Goal: Task Accomplishment & Management: Manage account settings

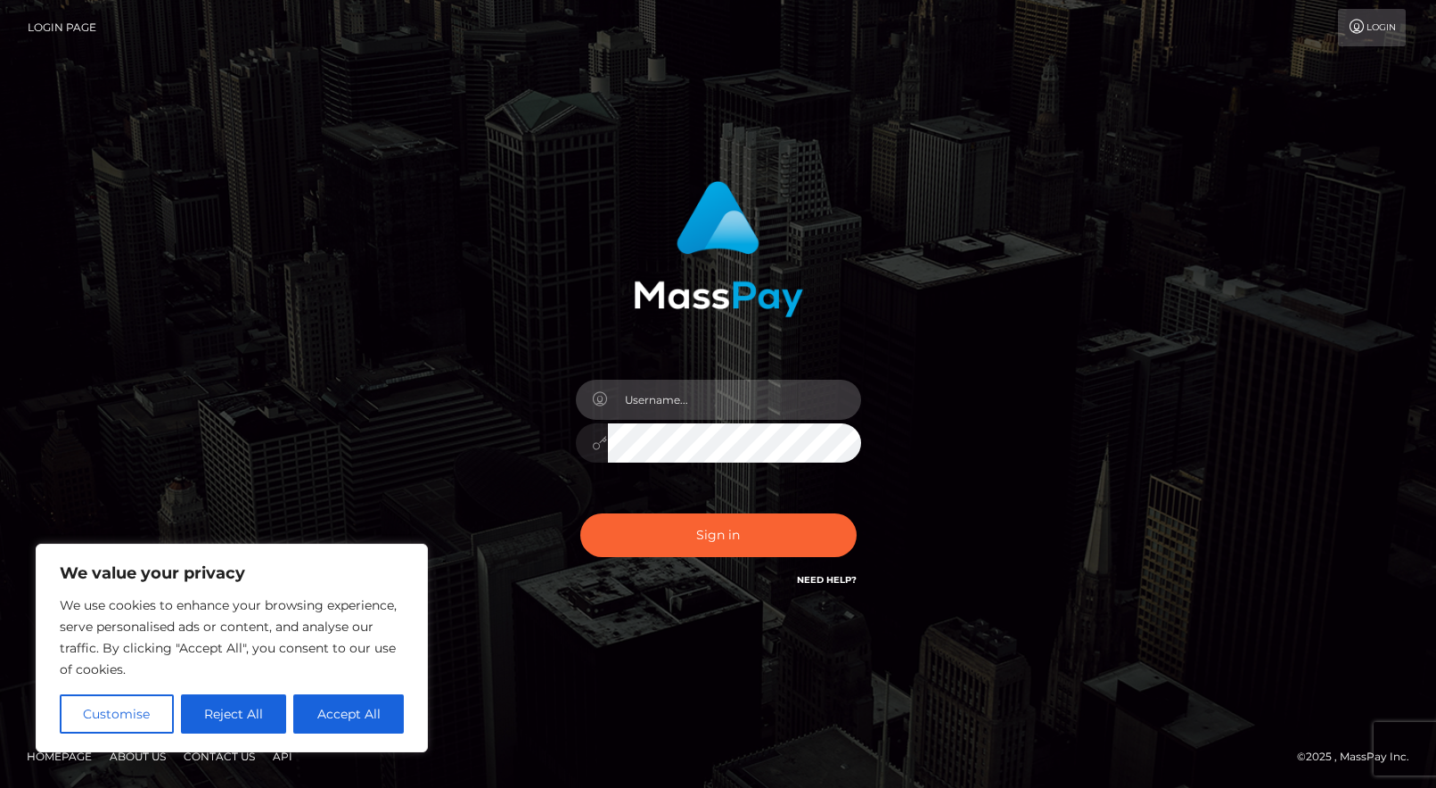
click at [686, 409] on input "text" at bounding box center [734, 400] width 253 height 40
type input "Jolenexoxo"
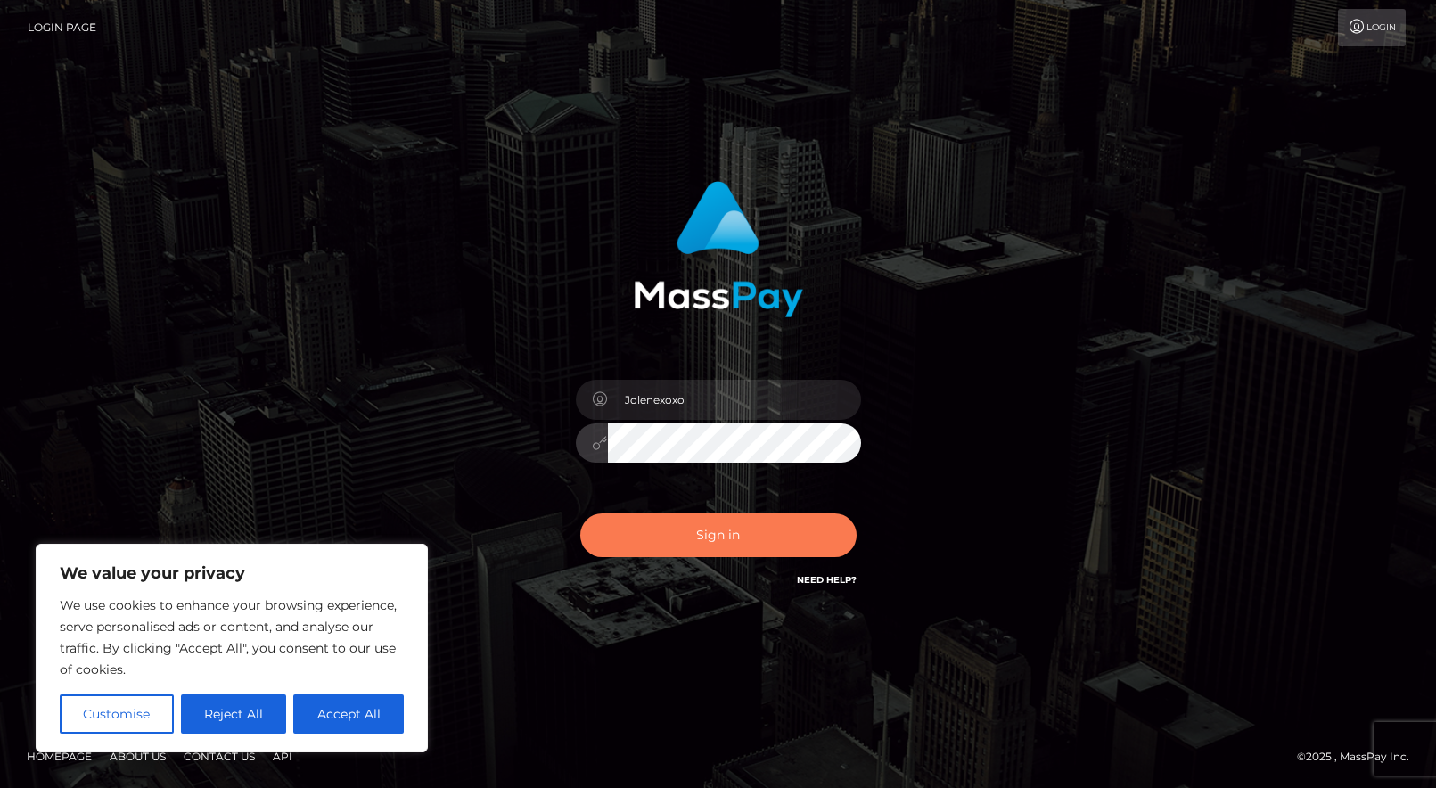
click at [679, 531] on button "Sign in" at bounding box center [718, 535] width 276 height 44
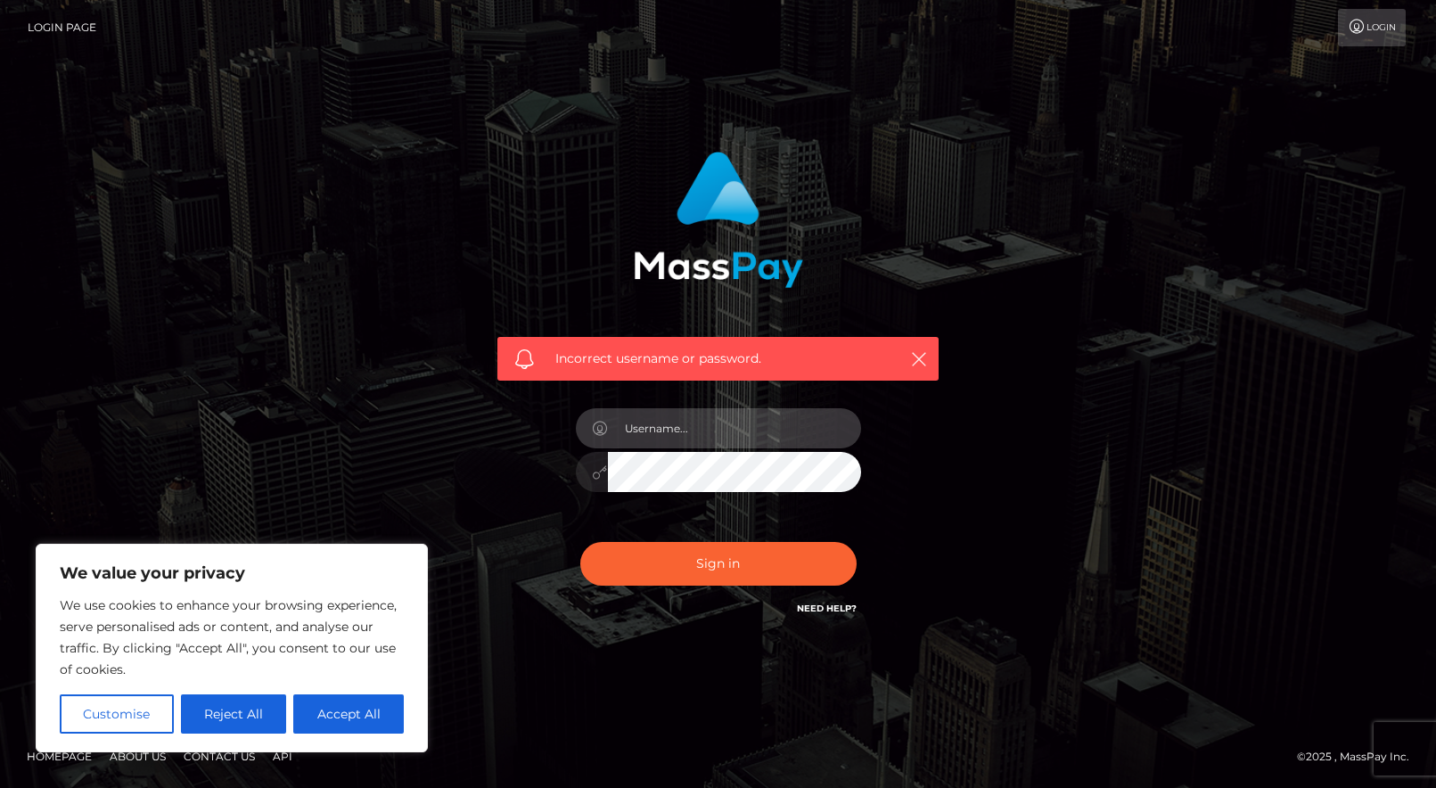
click at [680, 438] on input "text" at bounding box center [734, 428] width 253 height 40
type input "[PERSON_NAME]"
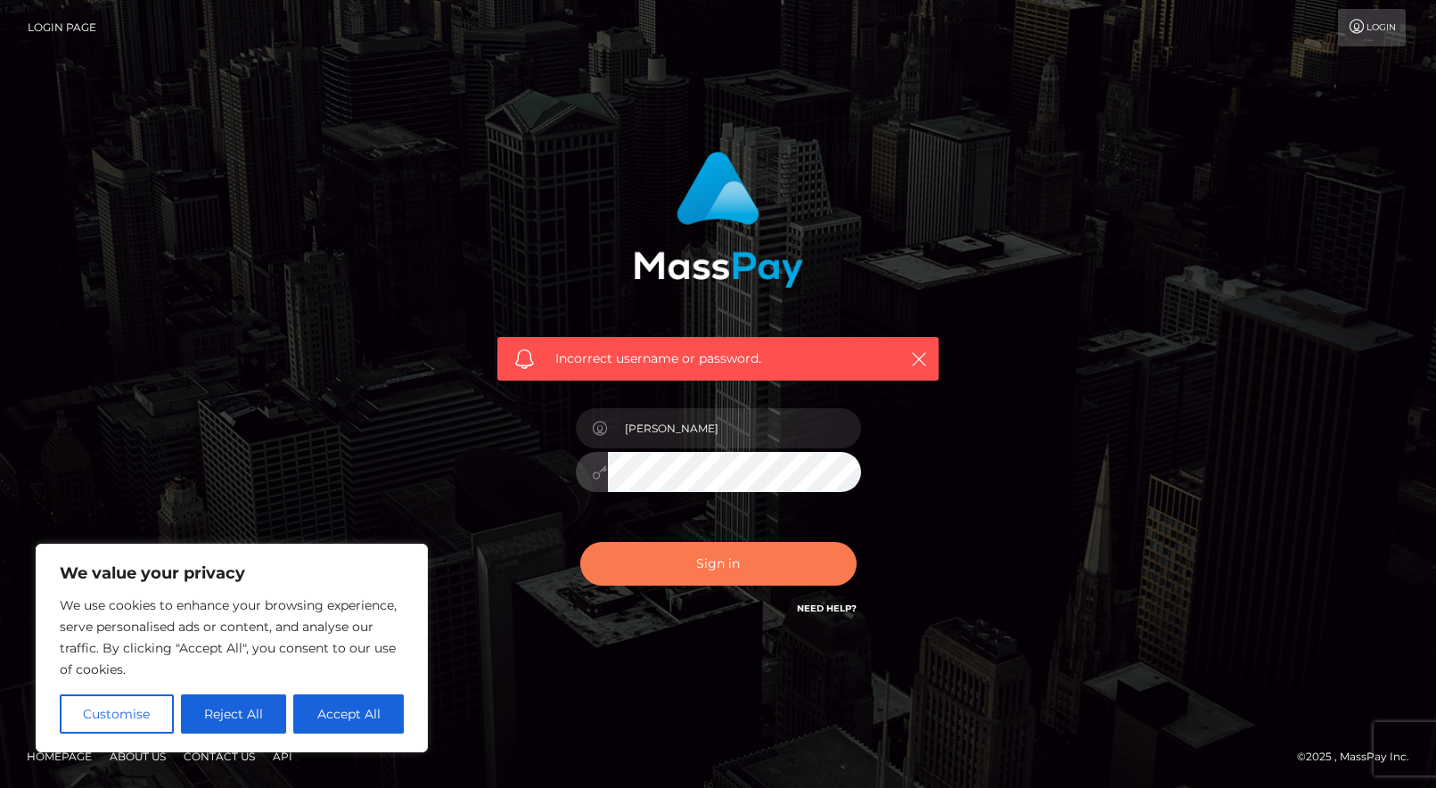
click at [677, 555] on button "Sign in" at bounding box center [718, 564] width 276 height 44
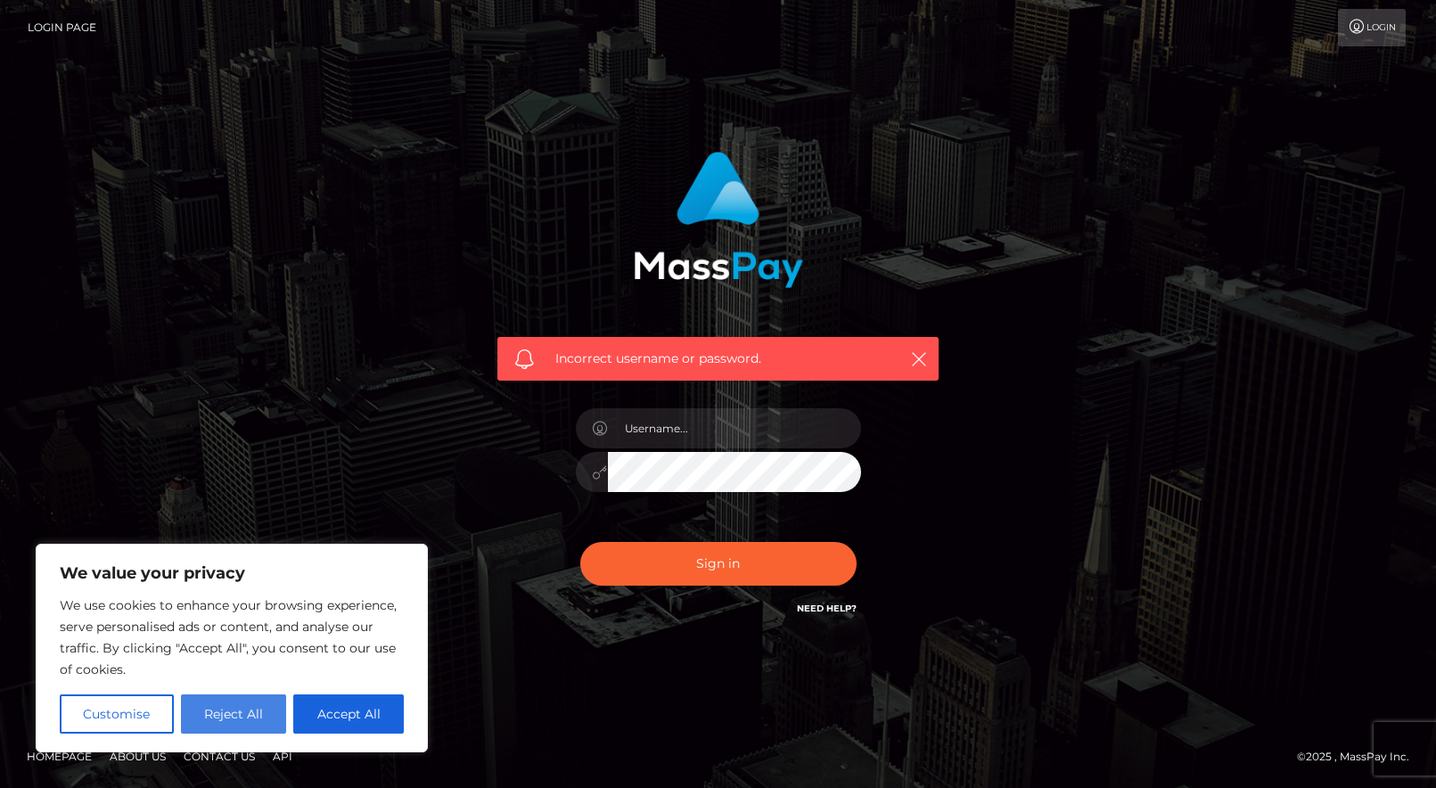
click at [227, 714] on button "Reject All" at bounding box center [234, 713] width 106 height 39
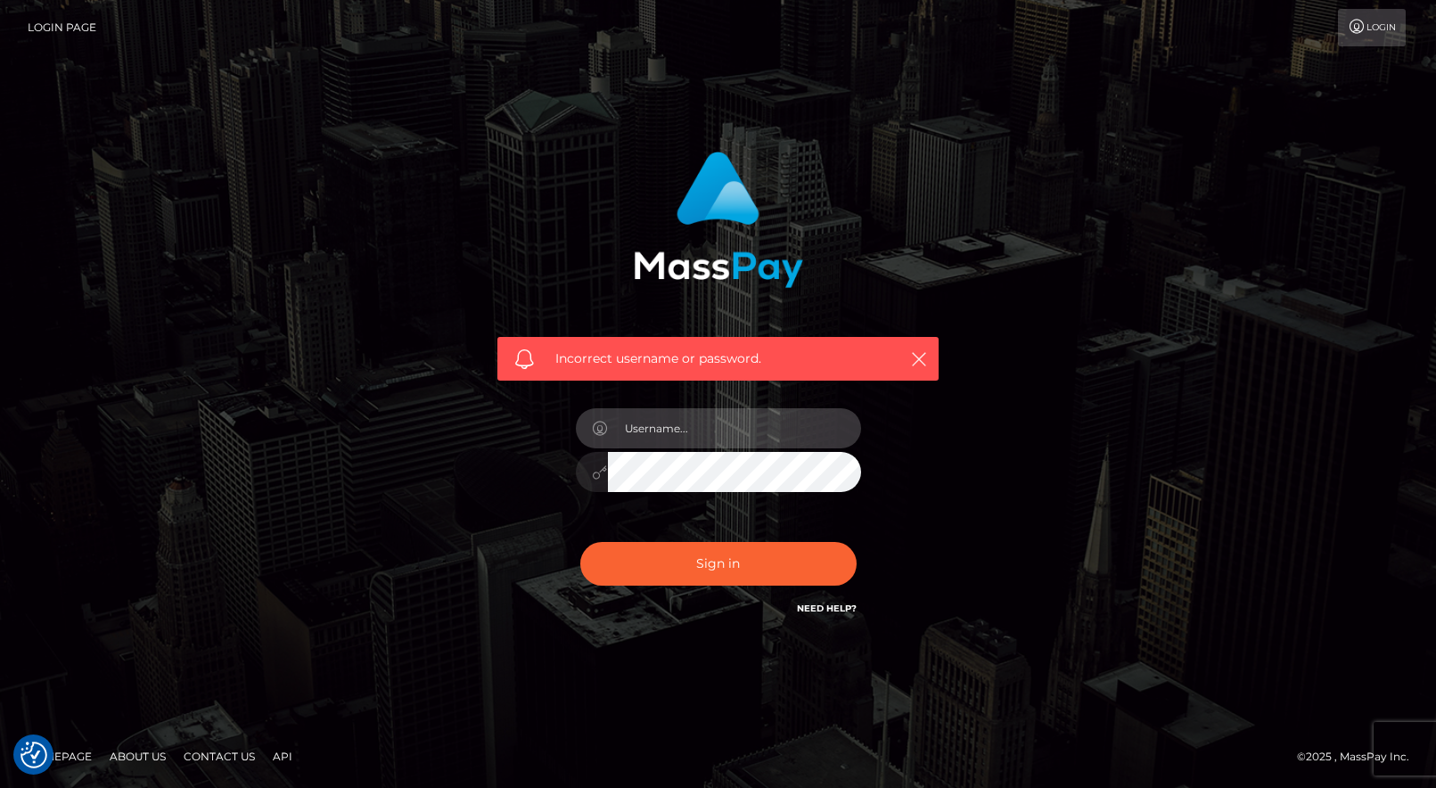
click at [697, 428] on input "text" at bounding box center [734, 428] width 253 height 40
type input "jolene.candle@gmail.com"
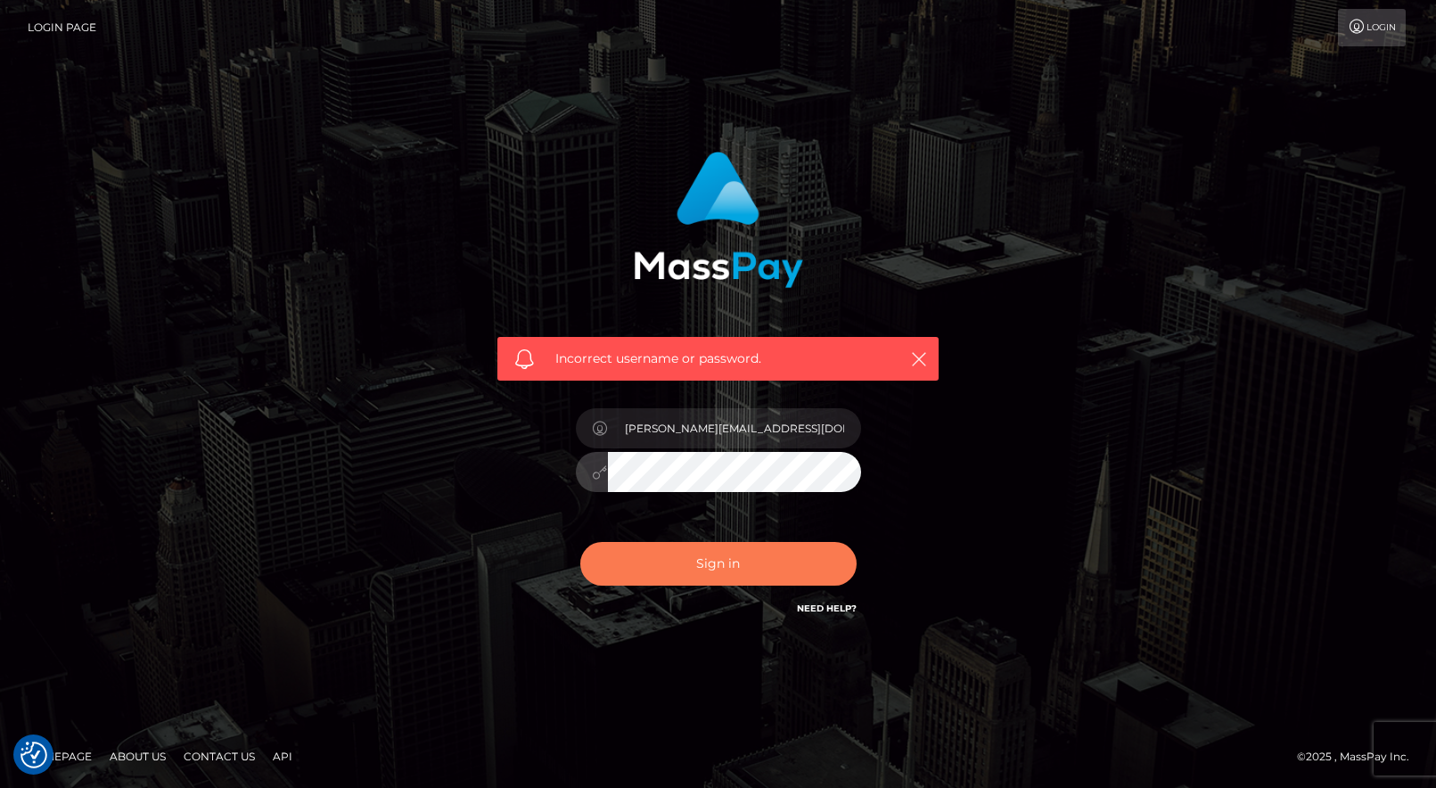
click at [783, 561] on button "Sign in" at bounding box center [718, 564] width 276 height 44
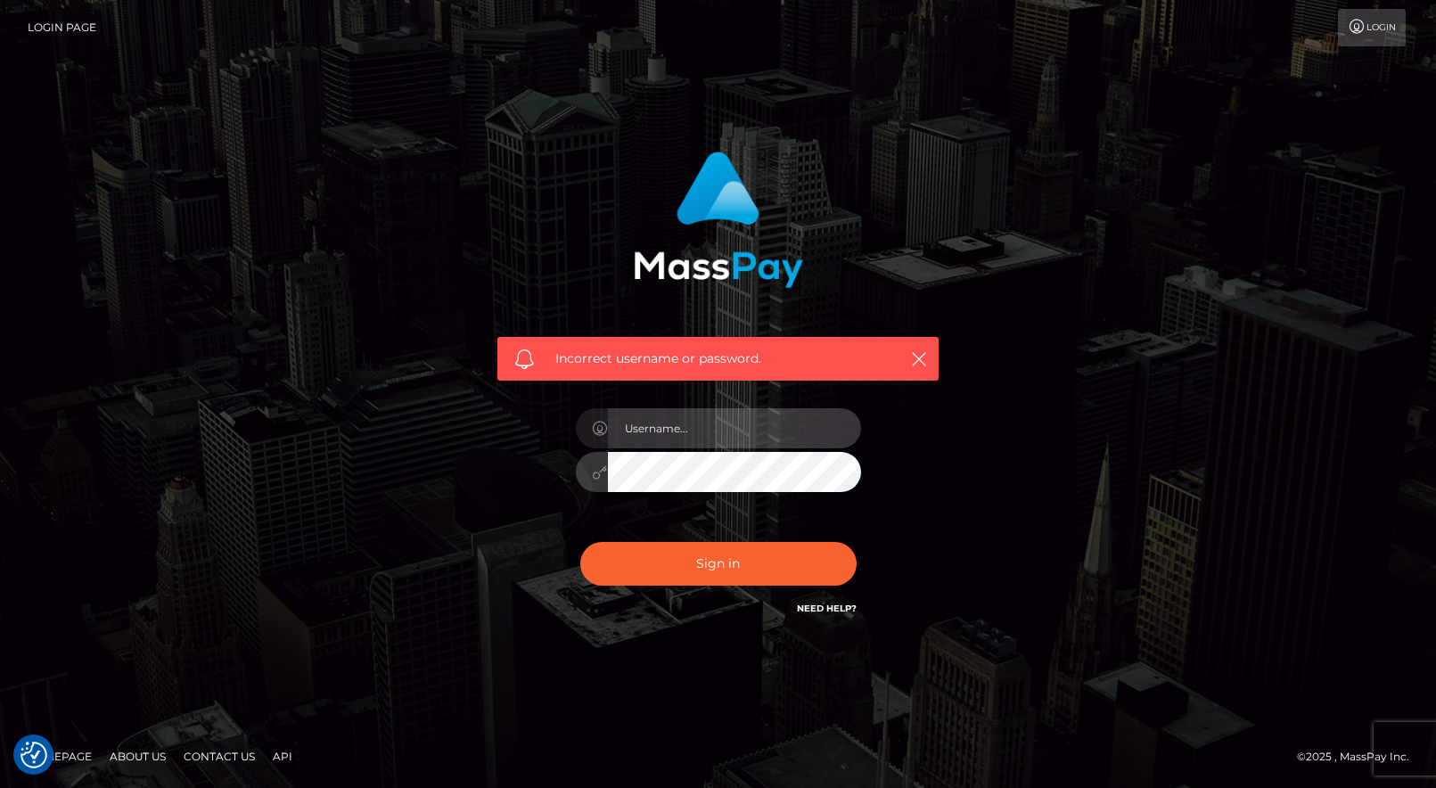
click at [694, 430] on input "text" at bounding box center [734, 428] width 253 height 40
type input "jolene.candle@gmail.com"
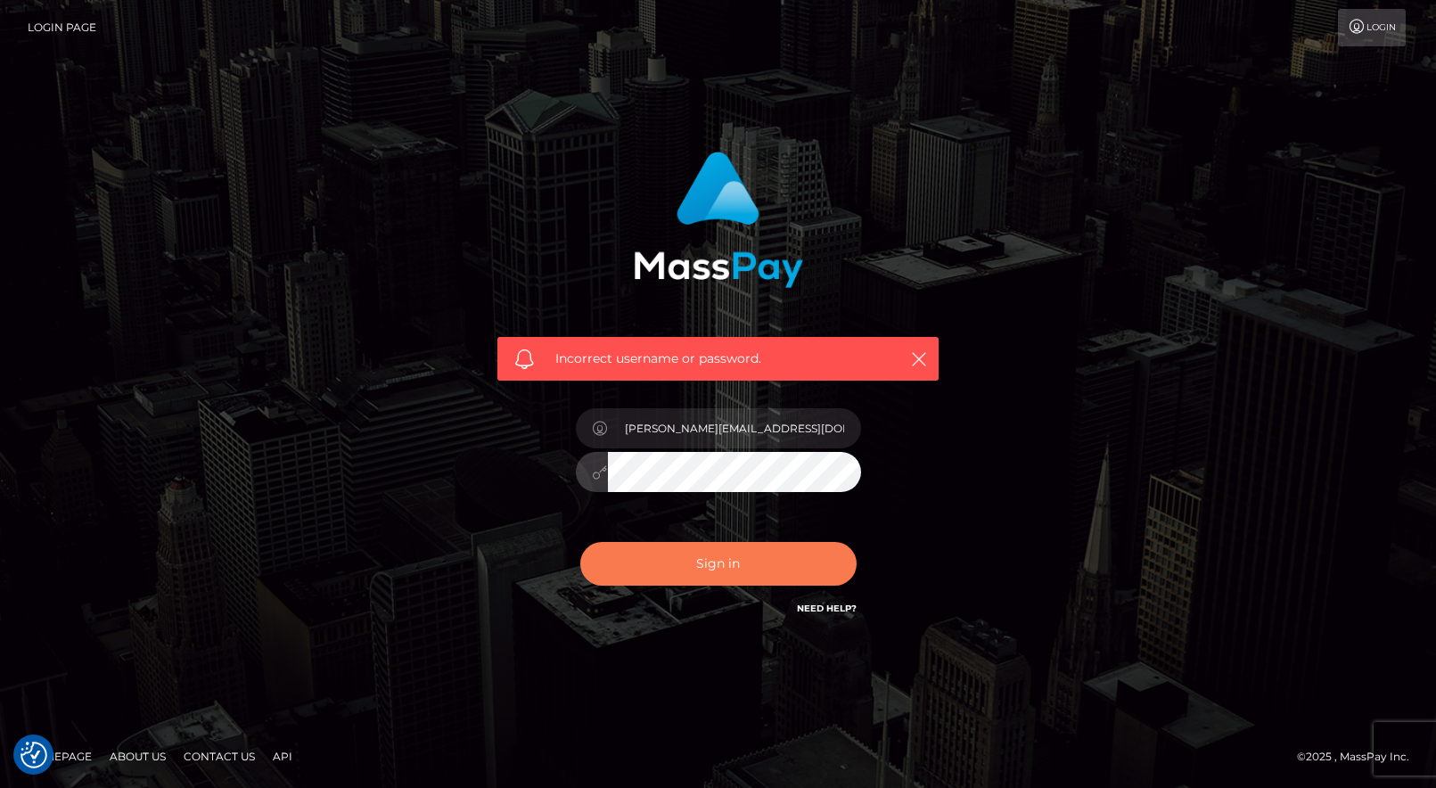
click at [681, 570] on button "Sign in" at bounding box center [718, 564] width 276 height 44
